Goal: Information Seeking & Learning: Learn about a topic

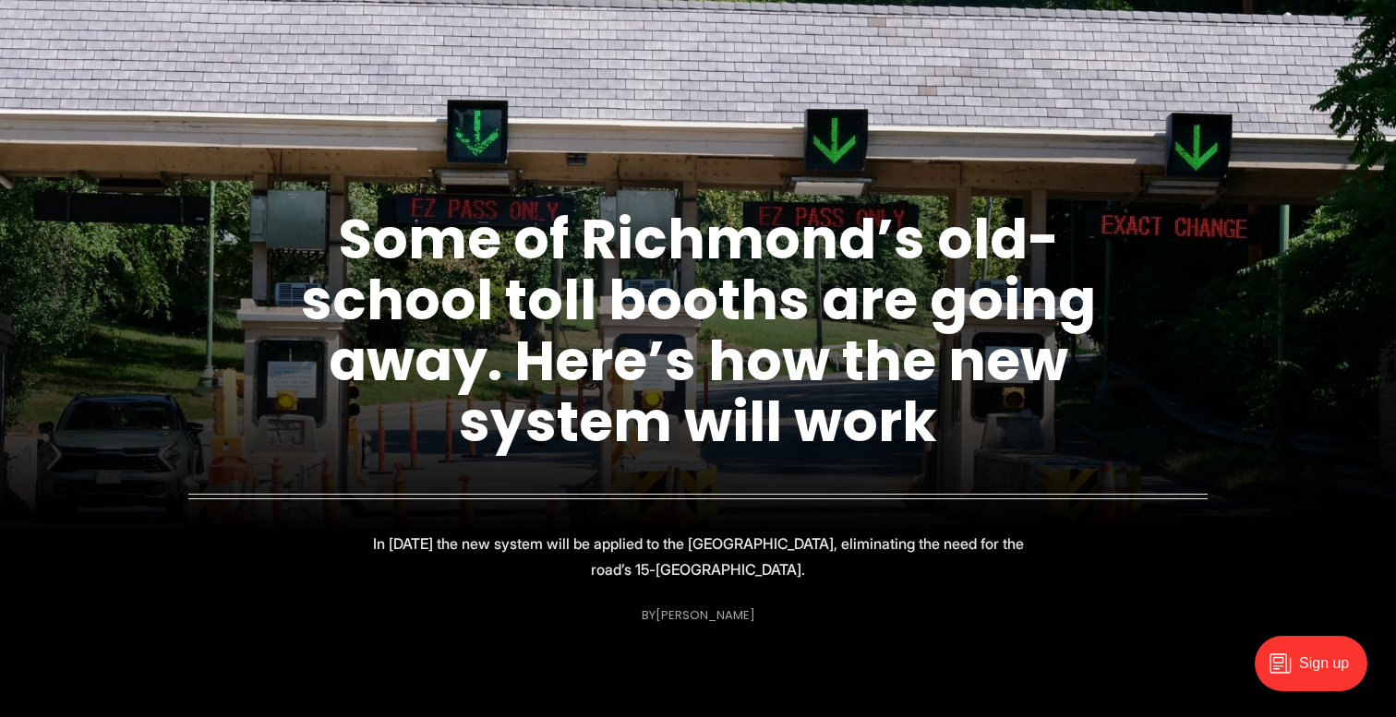
scroll to position [265, 0]
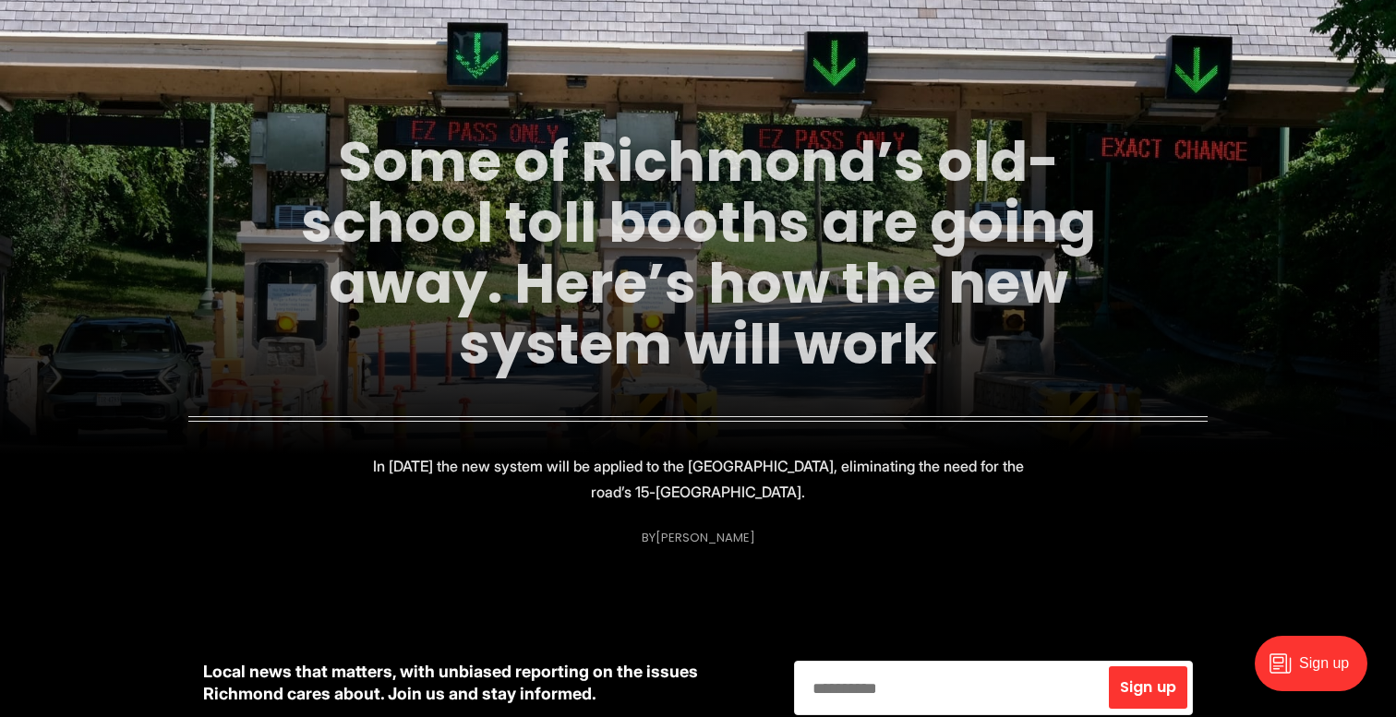
click at [569, 284] on link "Some of Richmond’s old-school toll booths are going away. Here’s how the new sy…" at bounding box center [698, 253] width 795 height 260
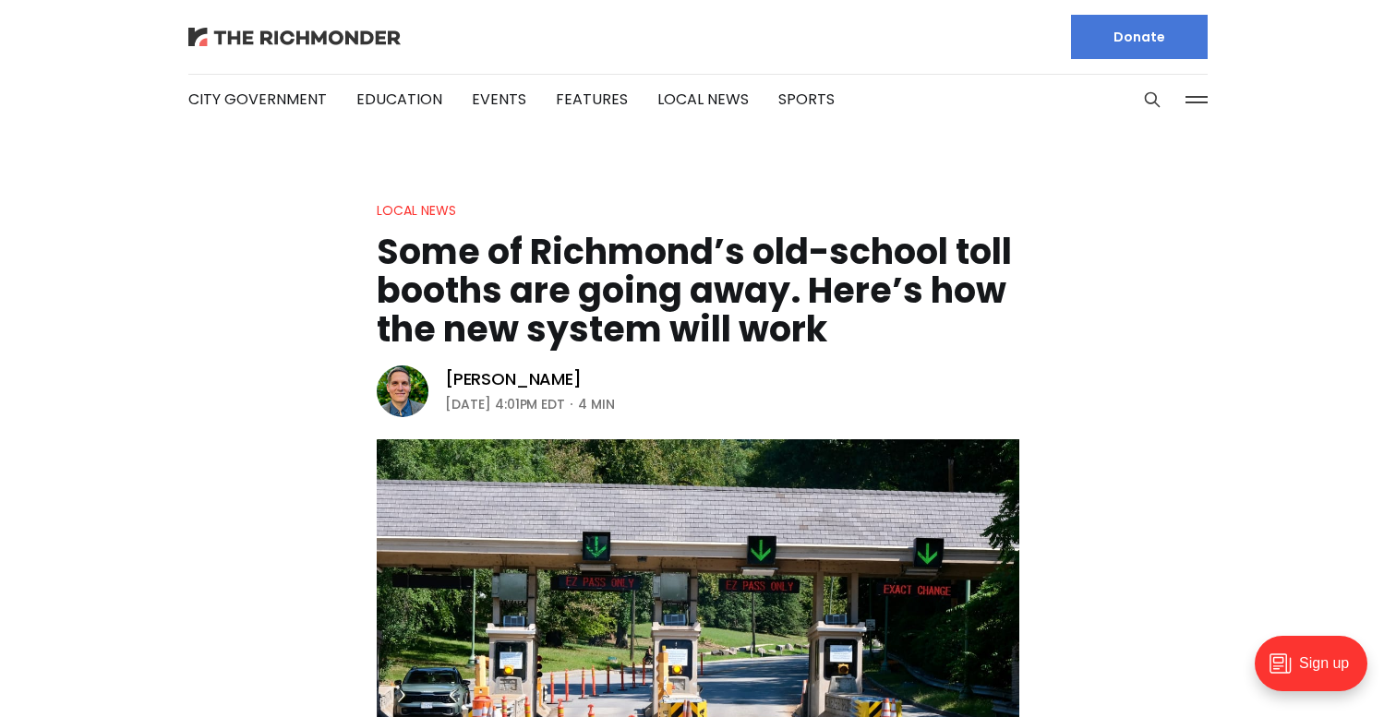
click at [251, 37] on img at bounding box center [294, 37] width 212 height 18
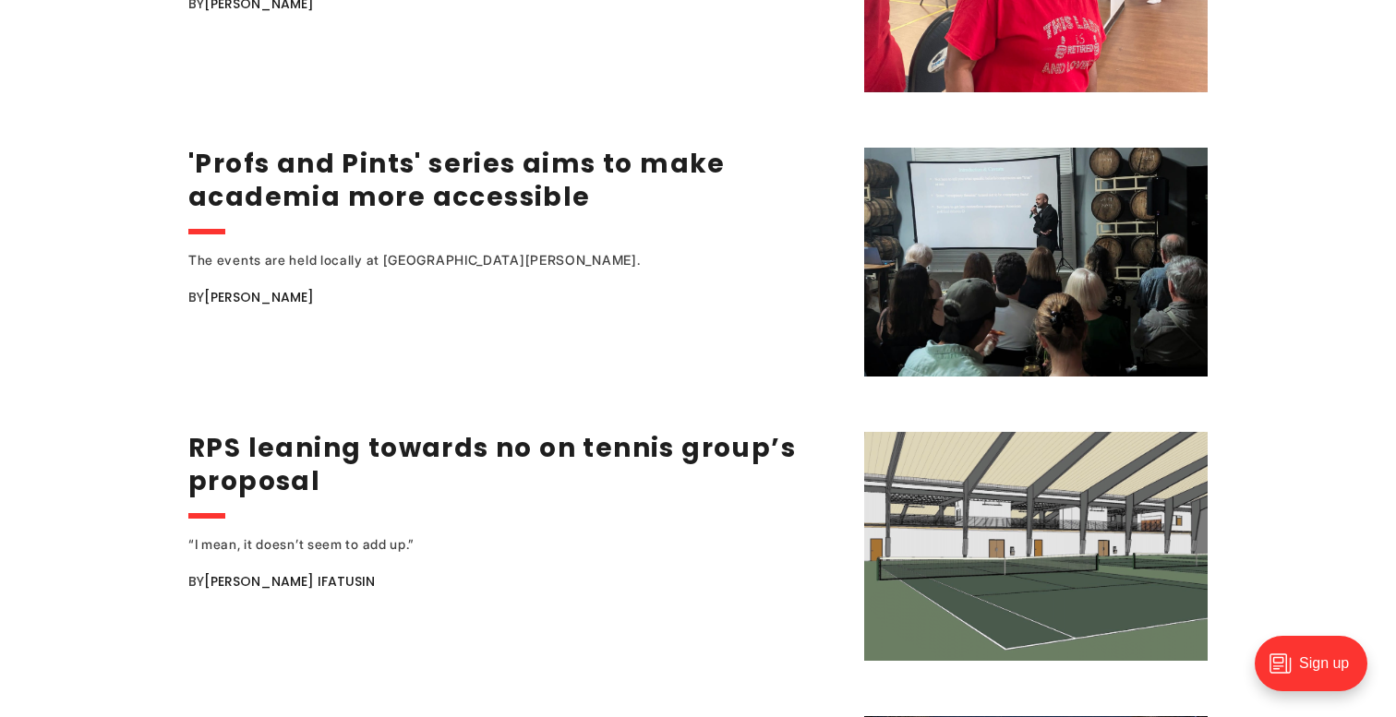
scroll to position [3034, 0]
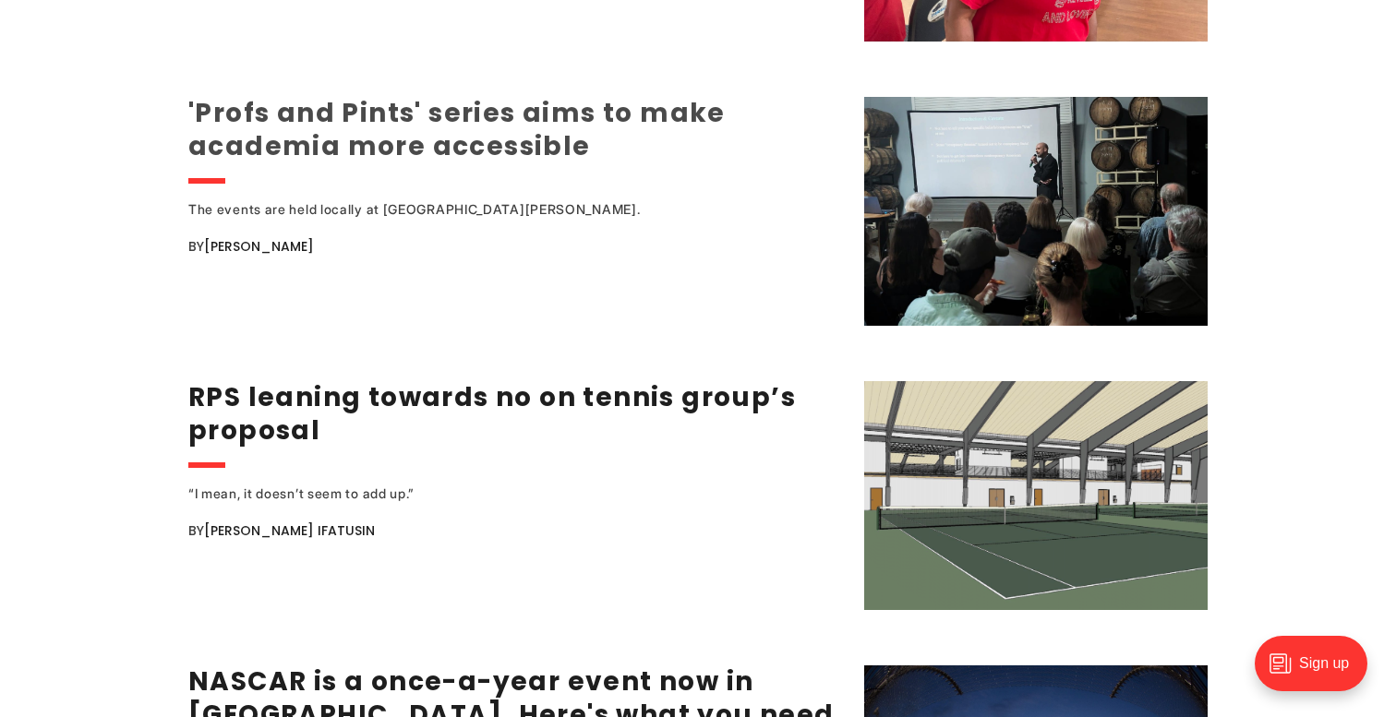
click at [291, 122] on link "'Profs and Pints' series aims to make academia more accessible" at bounding box center [456, 129] width 537 height 69
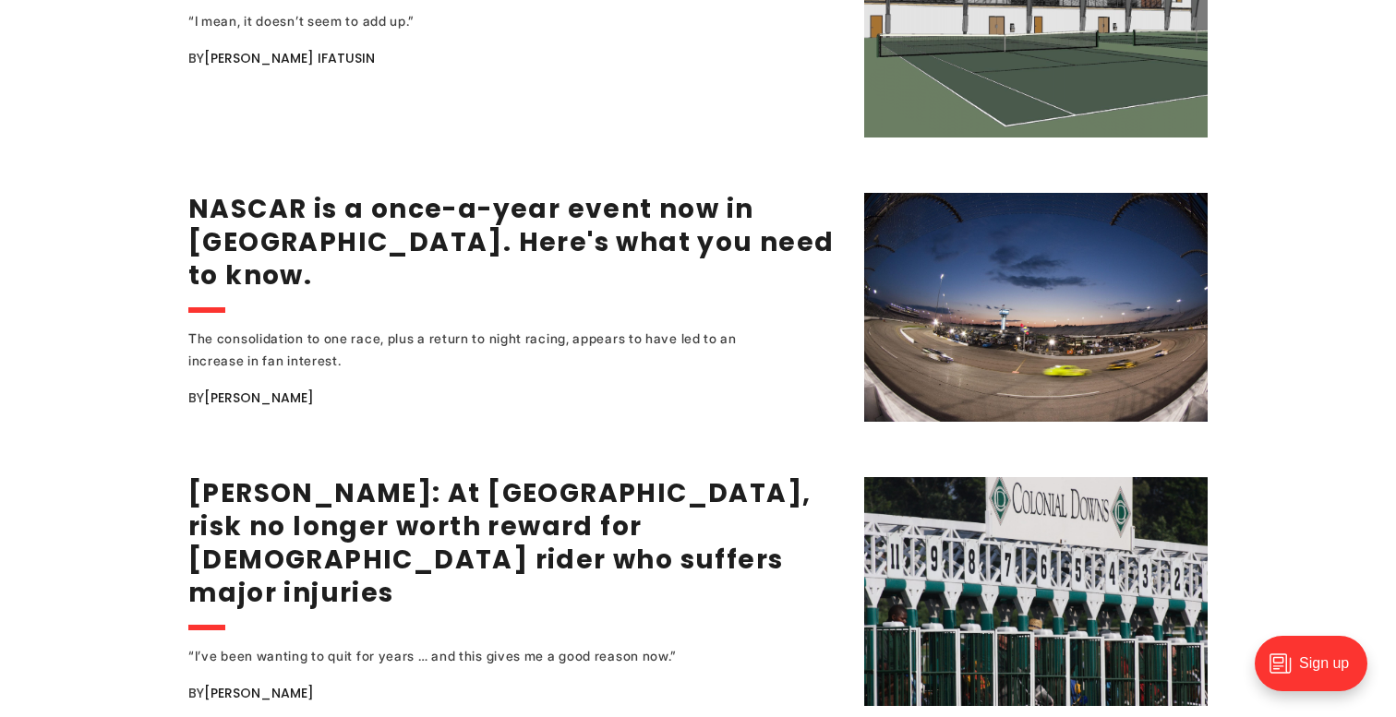
scroll to position [3534, 0]
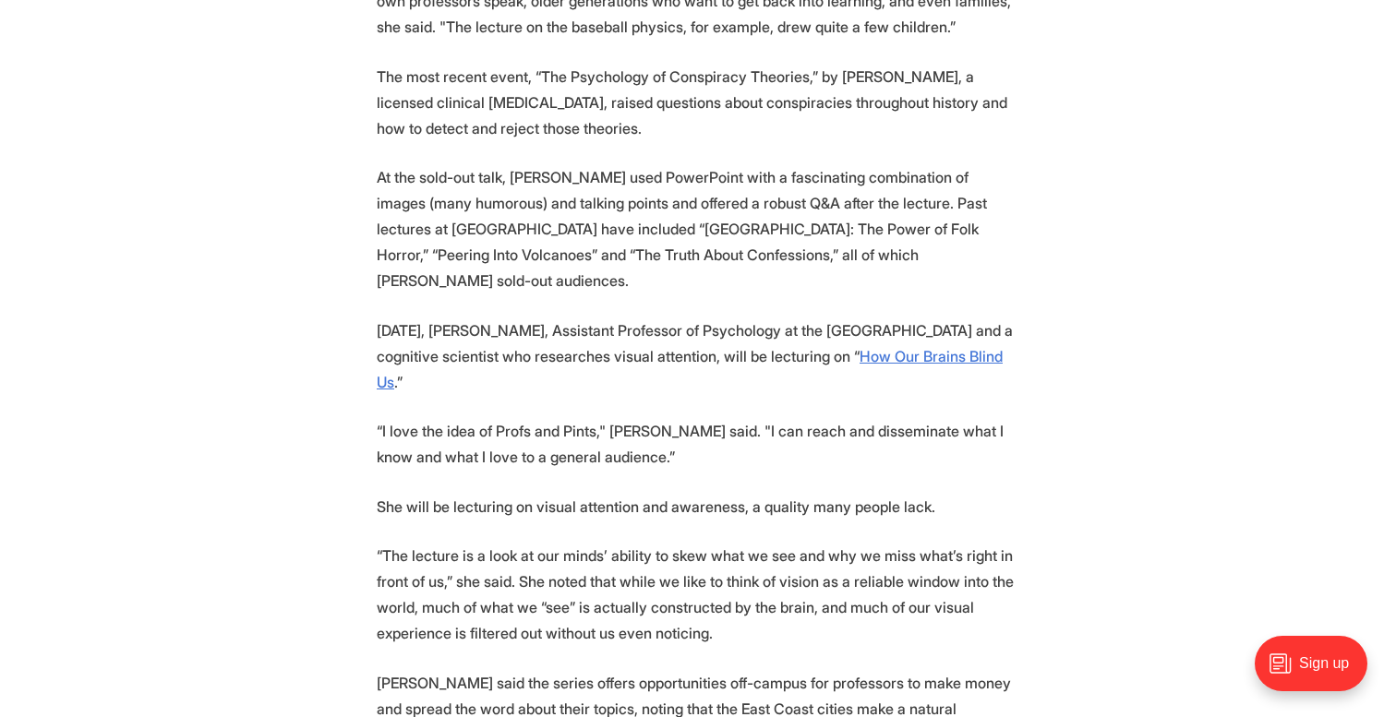
scroll to position [2168, 0]
